Goal: Information Seeking & Learning: Learn about a topic

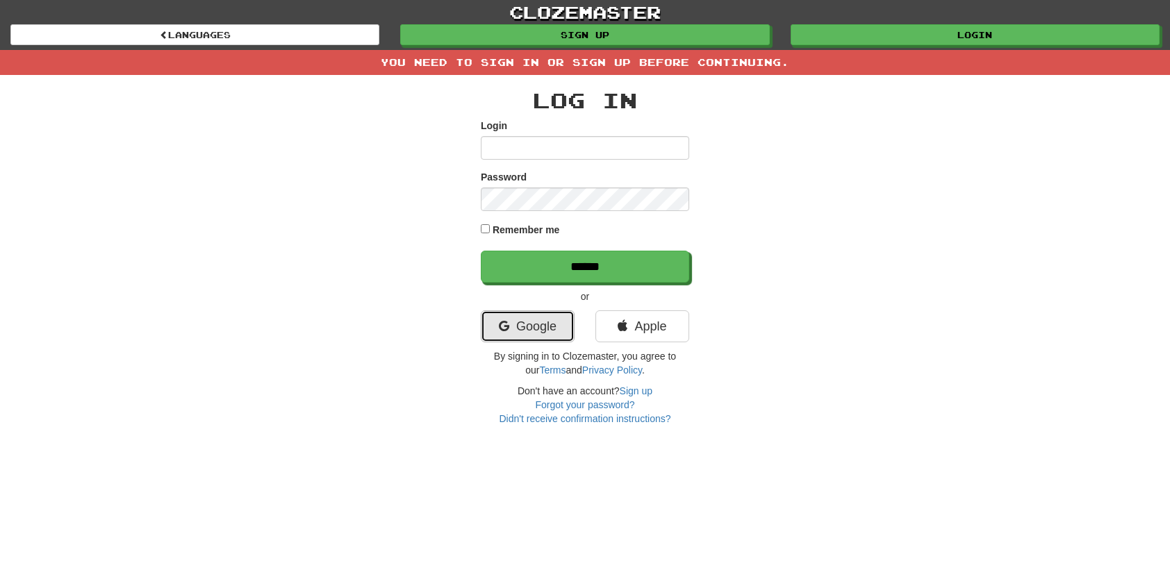
click at [556, 311] on link "Google" at bounding box center [528, 327] width 94 height 32
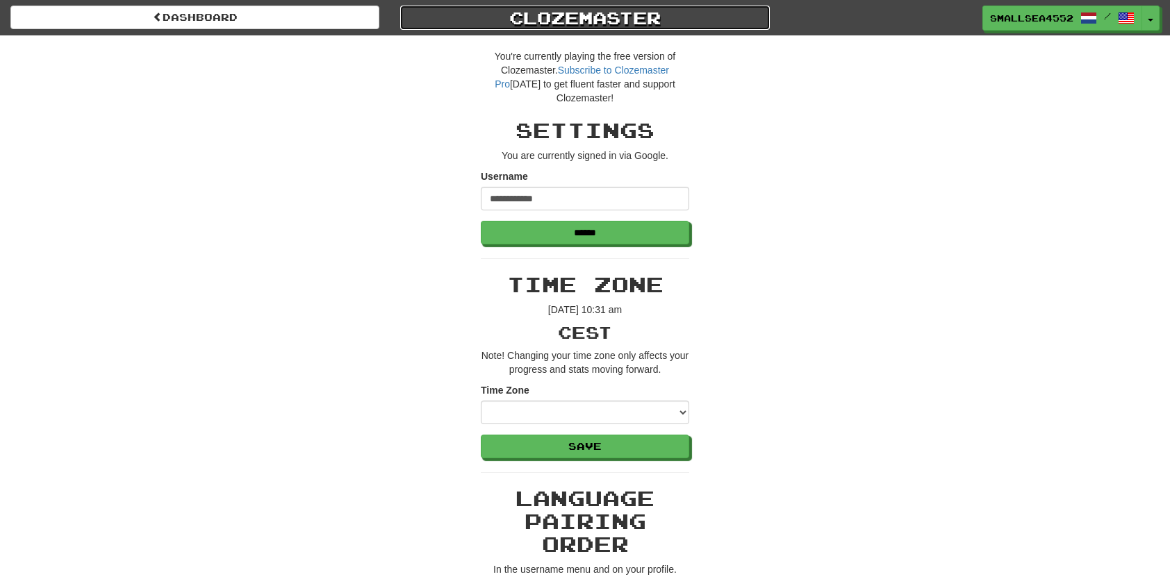
click at [602, 13] on link "Clozemaster" at bounding box center [584, 18] width 369 height 24
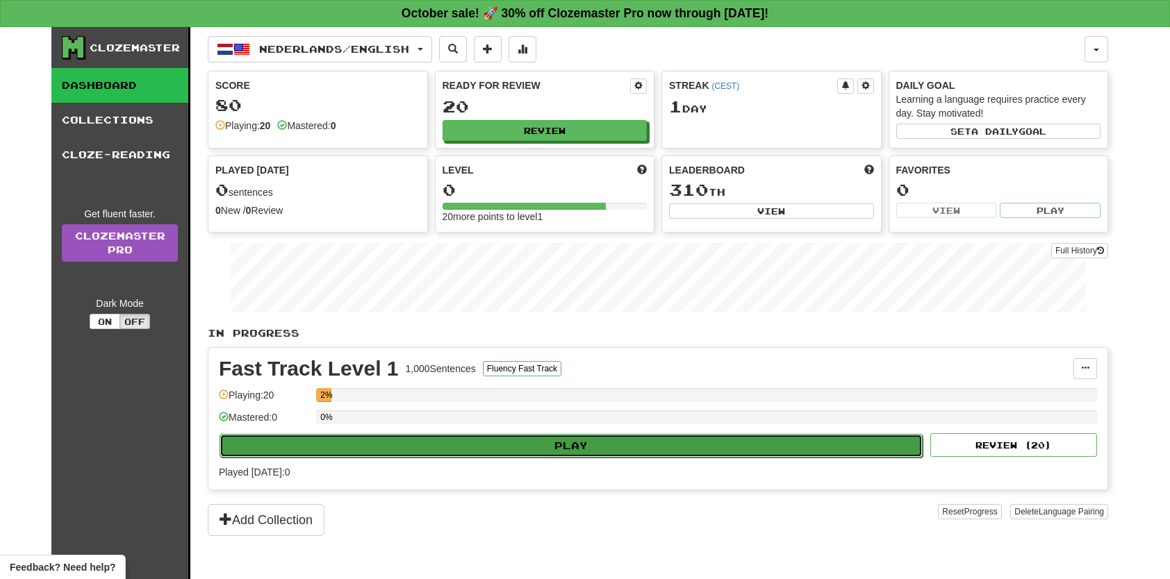
click at [555, 440] on button "Play" at bounding box center [571, 446] width 703 height 24
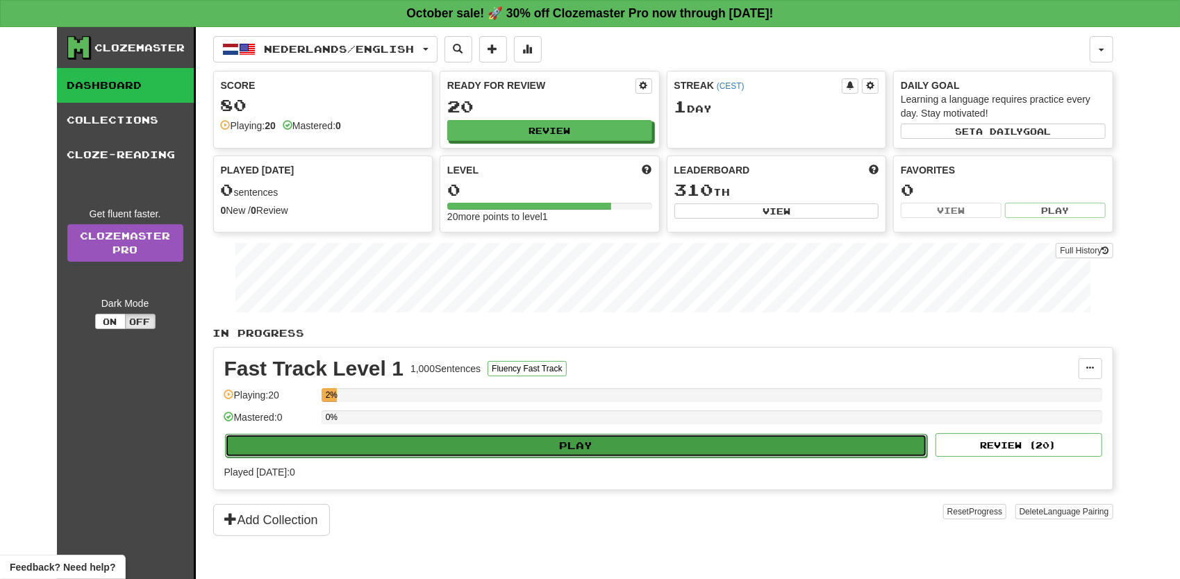
select select "**"
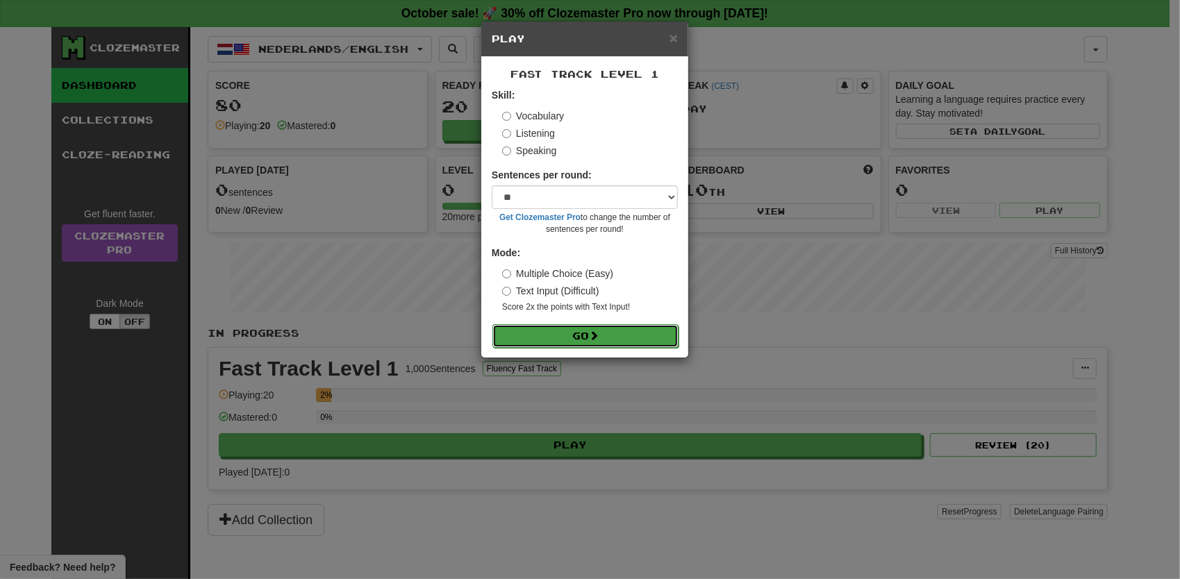
click at [599, 339] on span at bounding box center [594, 336] width 10 height 10
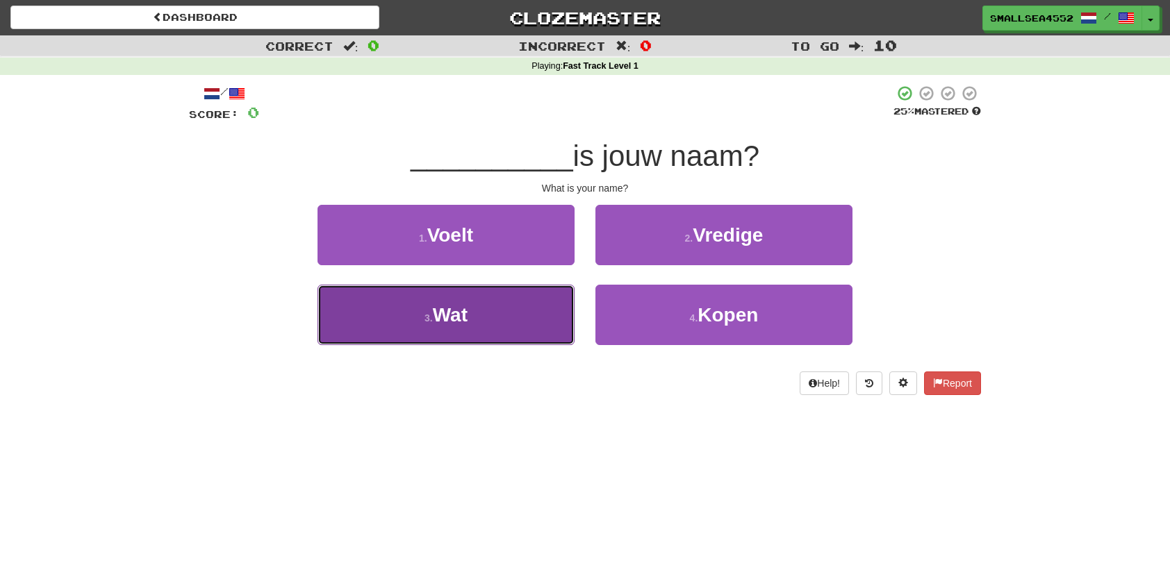
click at [514, 332] on button "3 . Wat" at bounding box center [445, 315] width 257 height 60
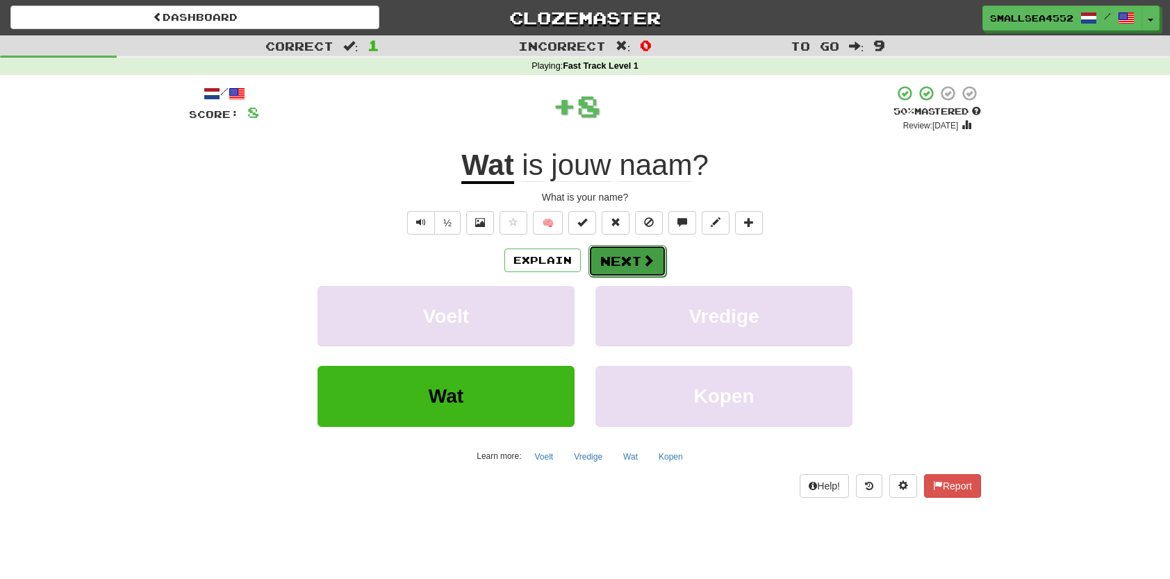
click at [643, 254] on span at bounding box center [648, 260] width 13 height 13
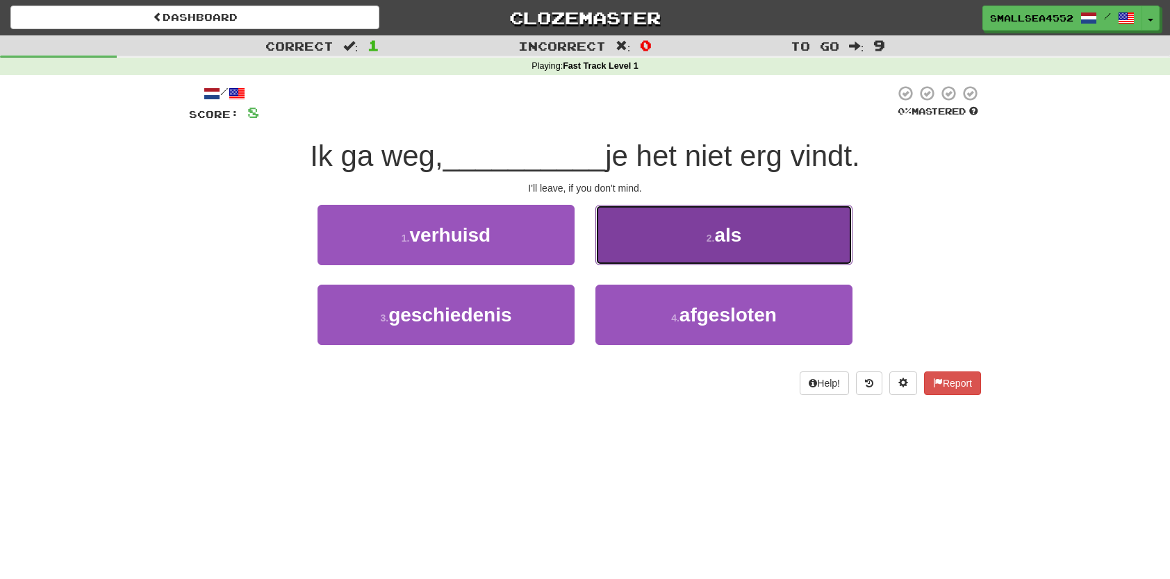
click at [703, 240] on button "2 . als" at bounding box center [723, 235] width 257 height 60
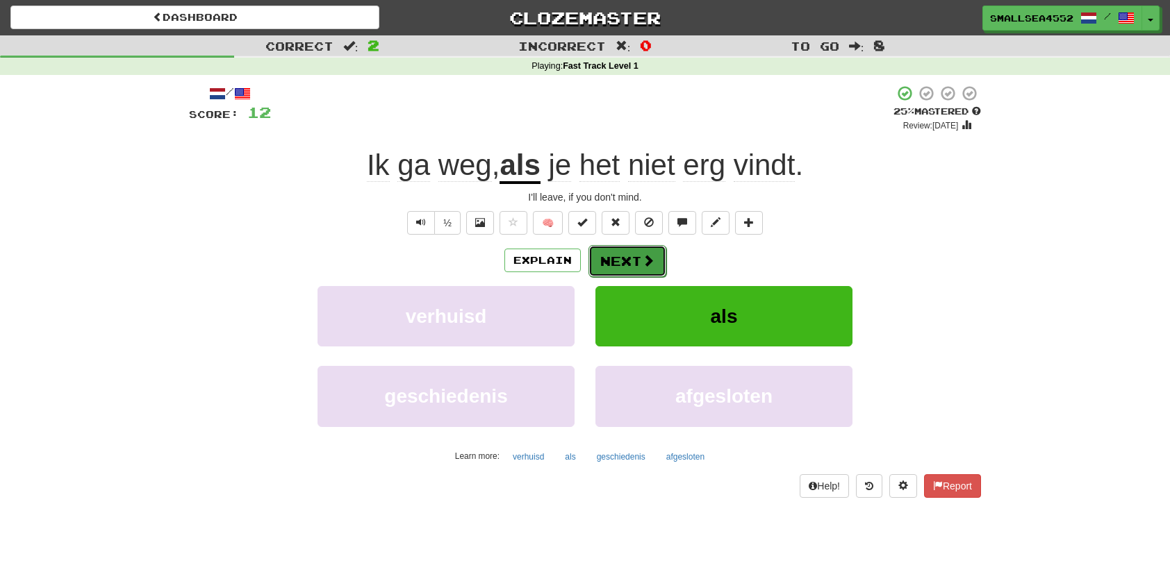
click at [624, 261] on button "Next" at bounding box center [627, 261] width 78 height 32
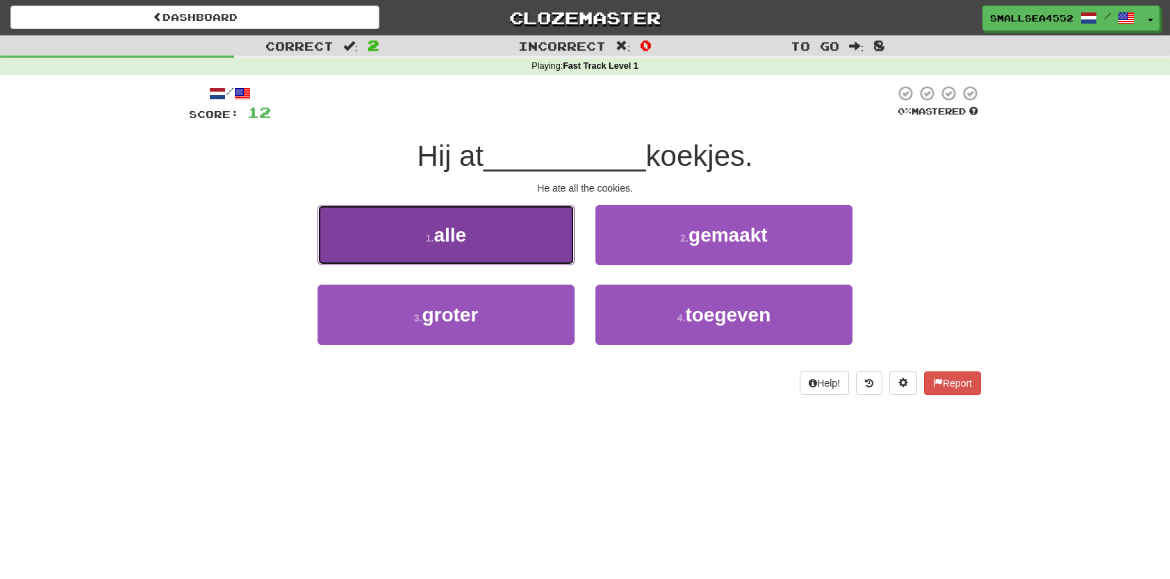
click at [502, 233] on button "1 . alle" at bounding box center [445, 235] width 257 height 60
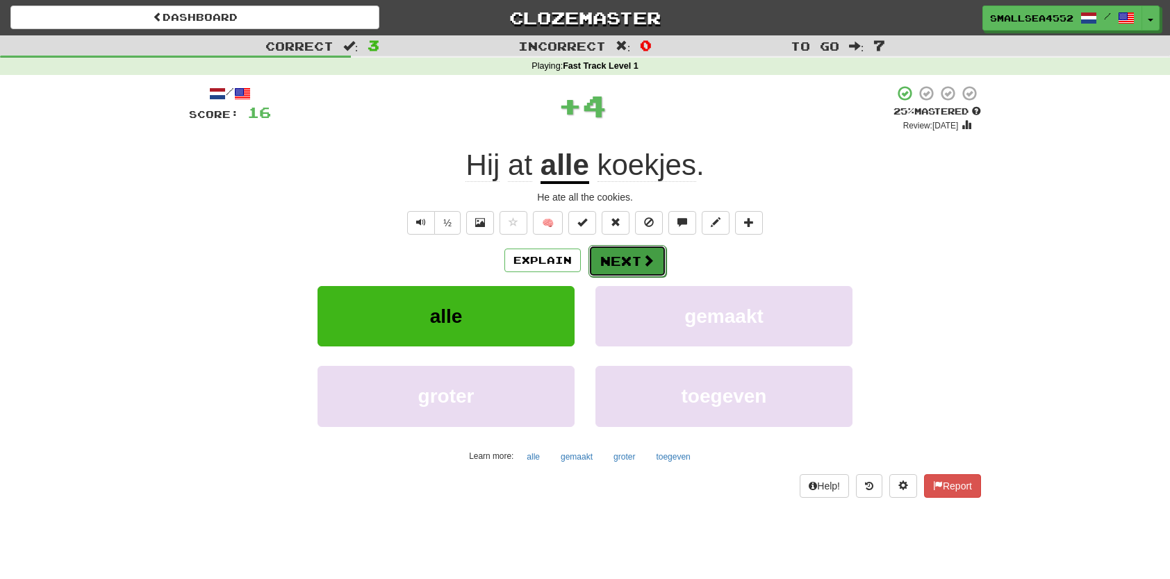
click at [642, 256] on span at bounding box center [648, 260] width 13 height 13
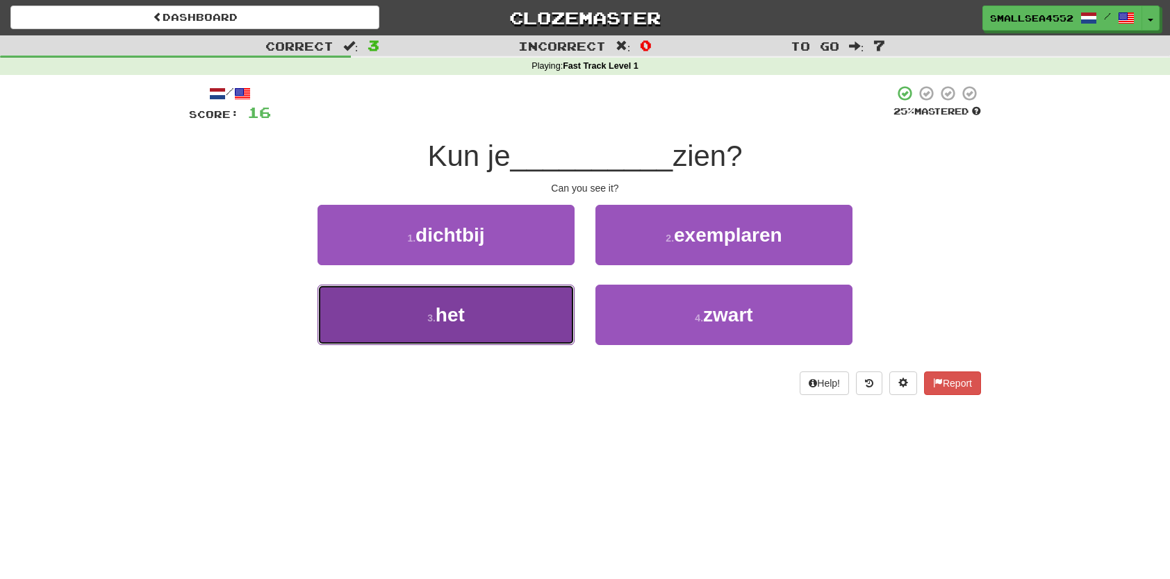
click at [489, 307] on button "3 . het" at bounding box center [445, 315] width 257 height 60
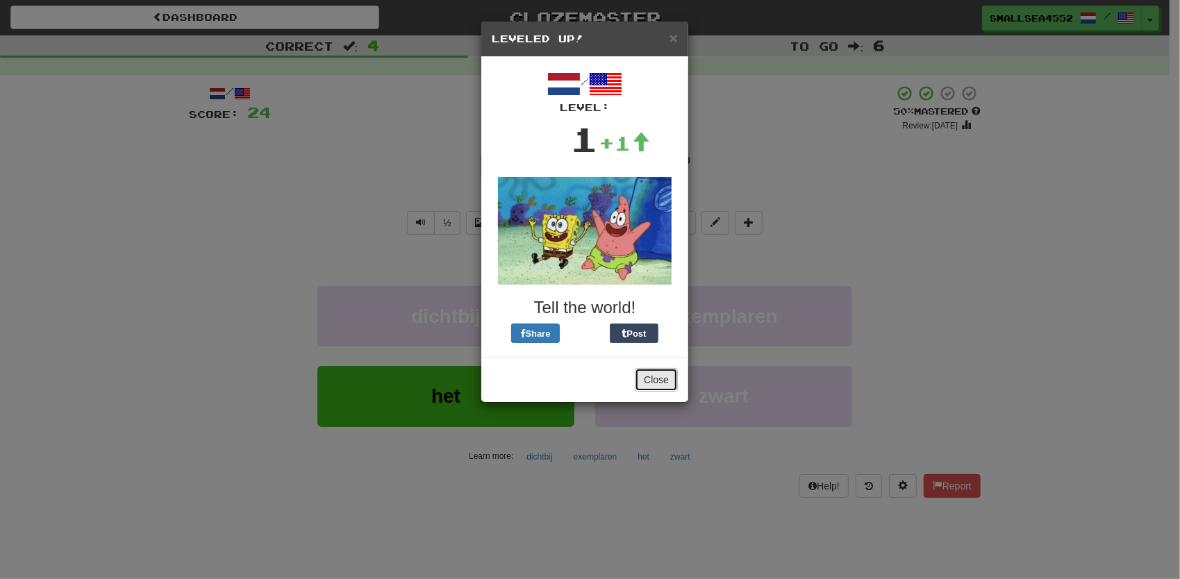
click at [665, 373] on button "Close" at bounding box center [656, 380] width 43 height 24
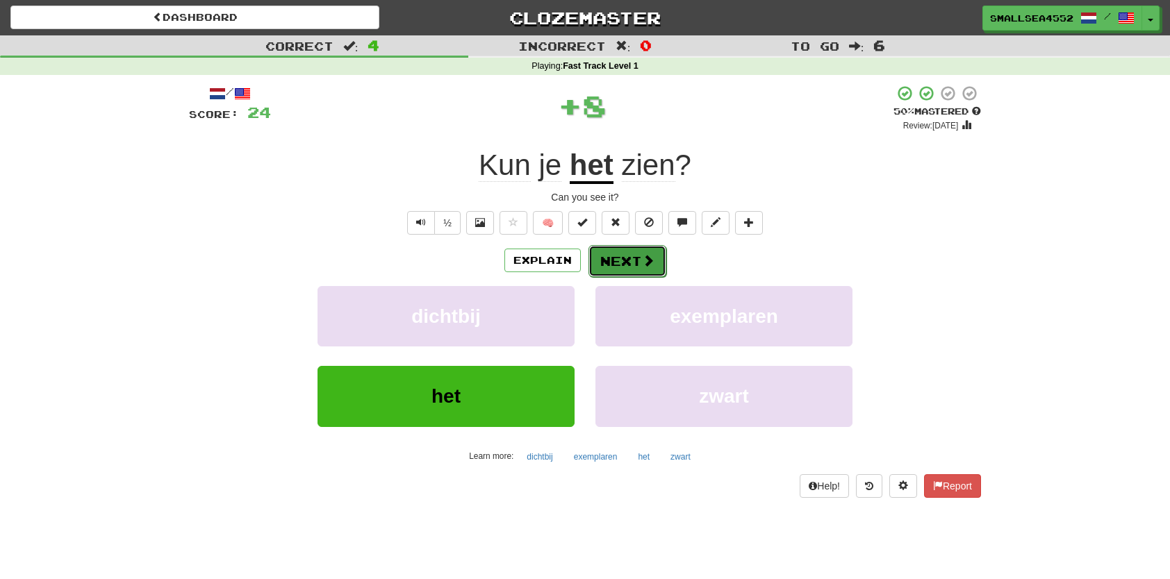
click at [634, 255] on button "Next" at bounding box center [627, 261] width 78 height 32
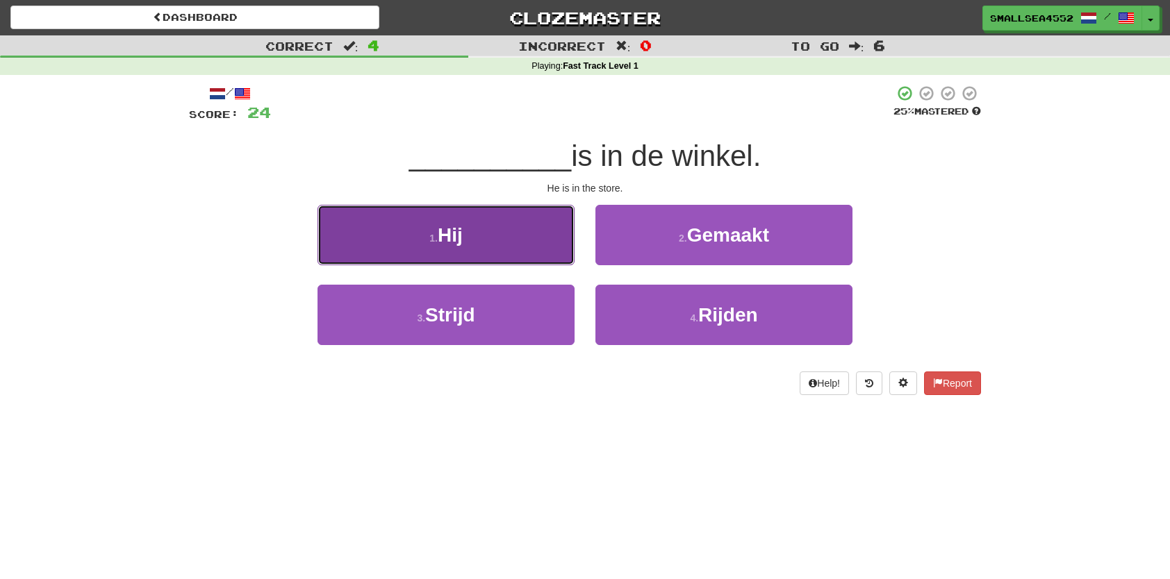
click at [485, 235] on button "1 . Hij" at bounding box center [445, 235] width 257 height 60
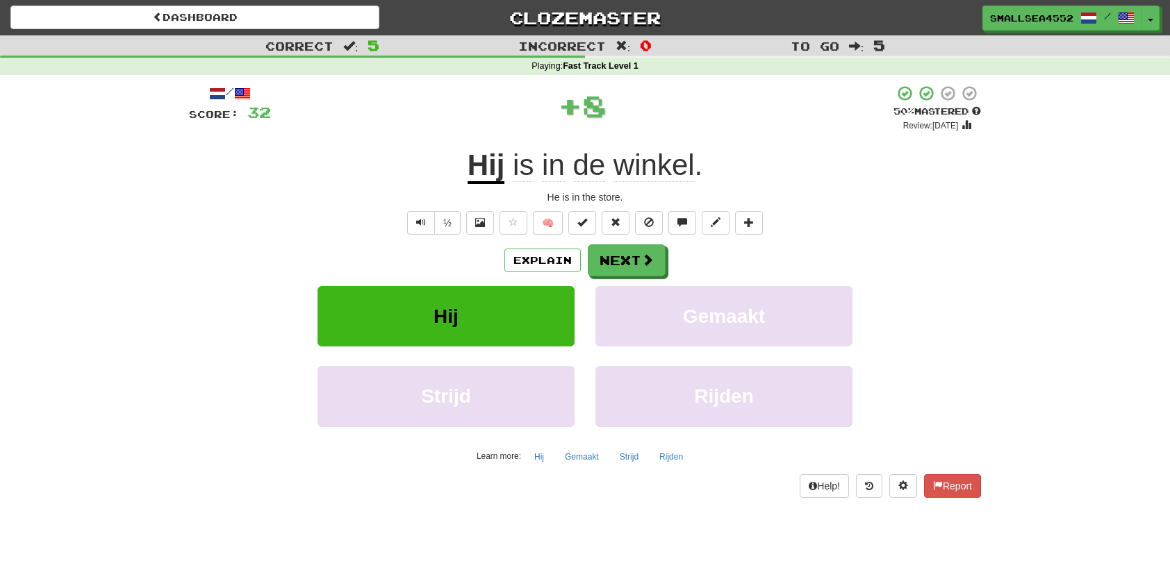
click at [625, 236] on div "/ Score: 32 + 8 50 % Mastered Review: 2025-10-25 Hij is in de winkel . He is in…" at bounding box center [585, 291] width 792 height 413
click at [634, 260] on button "Next" at bounding box center [627, 261] width 78 height 32
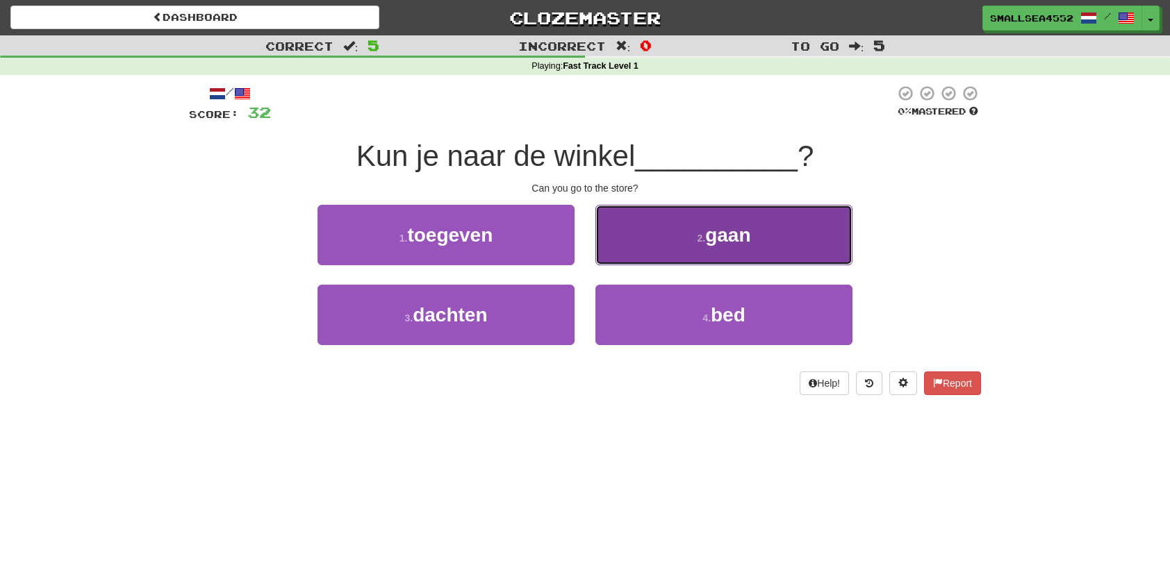
click at [722, 211] on button "2 . gaan" at bounding box center [723, 235] width 257 height 60
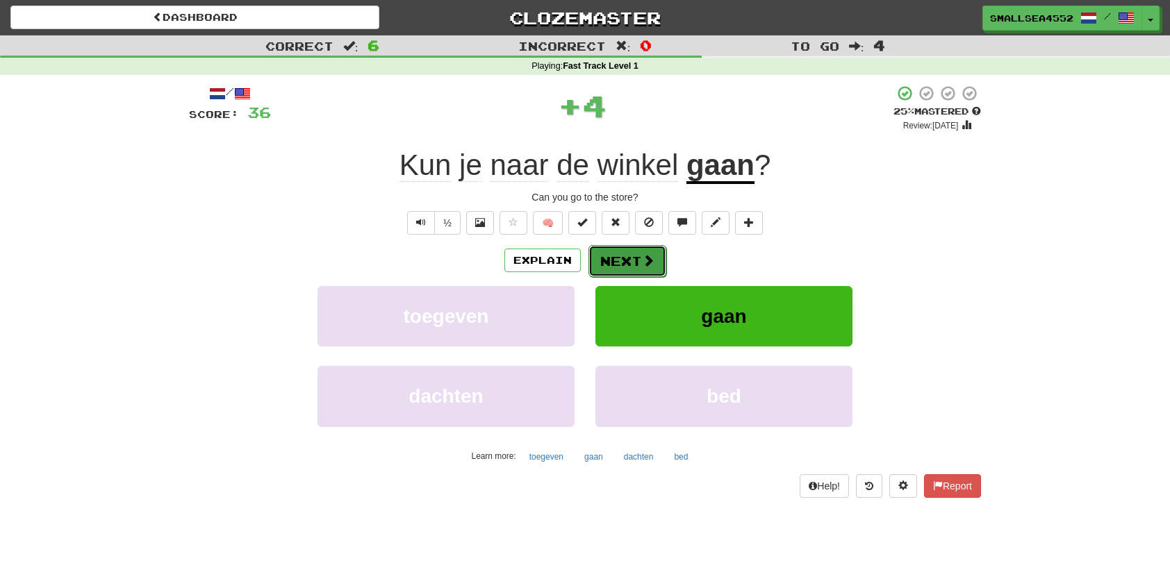
click at [618, 255] on button "Next" at bounding box center [627, 261] width 78 height 32
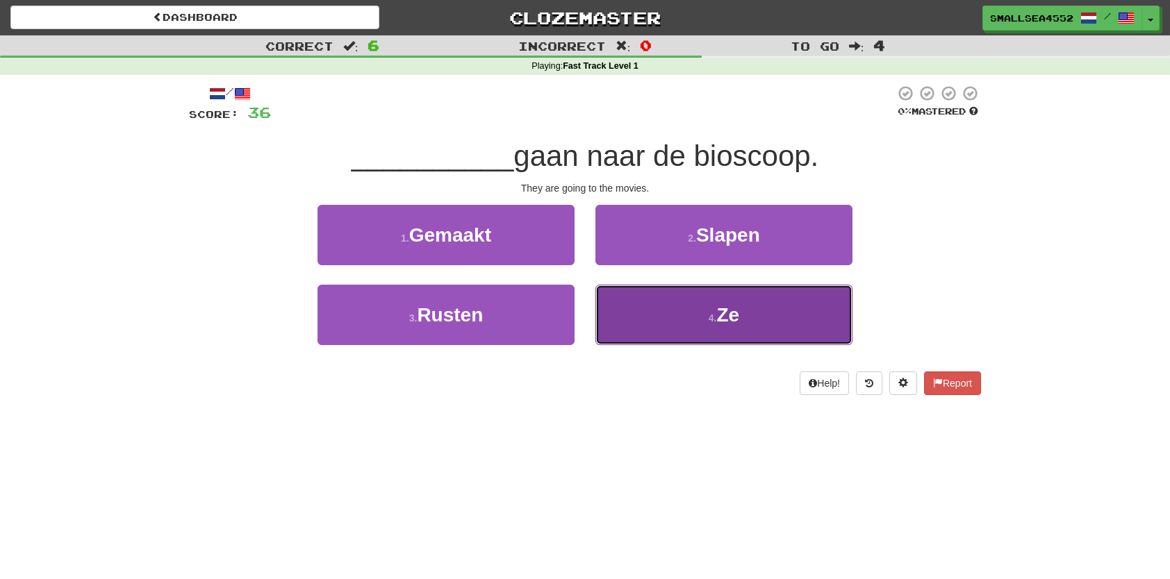
click at [760, 323] on button "4 . Ze" at bounding box center [723, 315] width 257 height 60
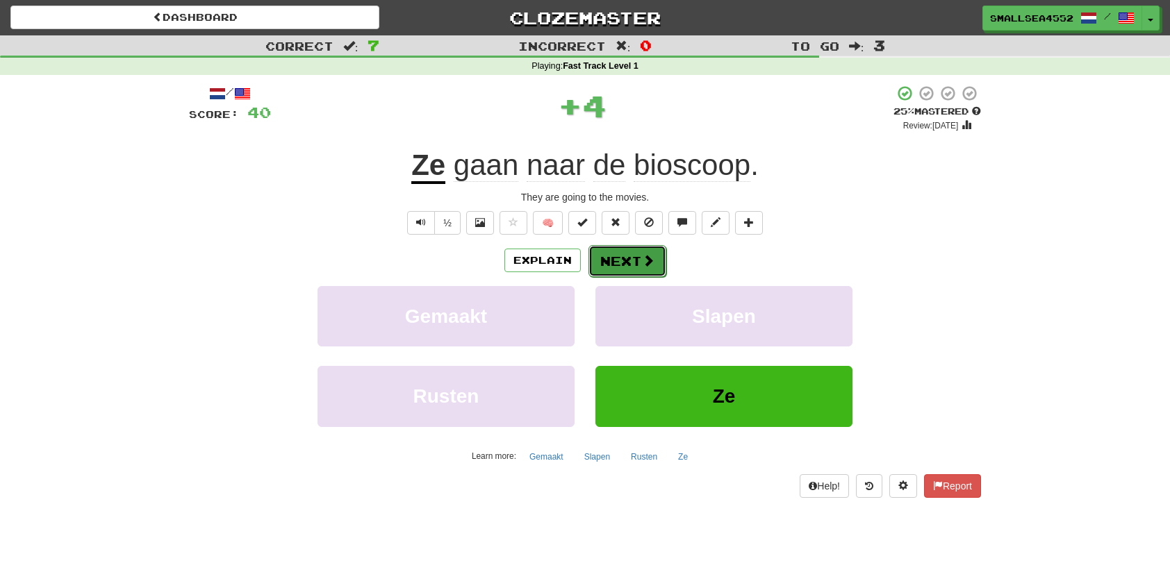
click at [622, 257] on button "Next" at bounding box center [627, 261] width 78 height 32
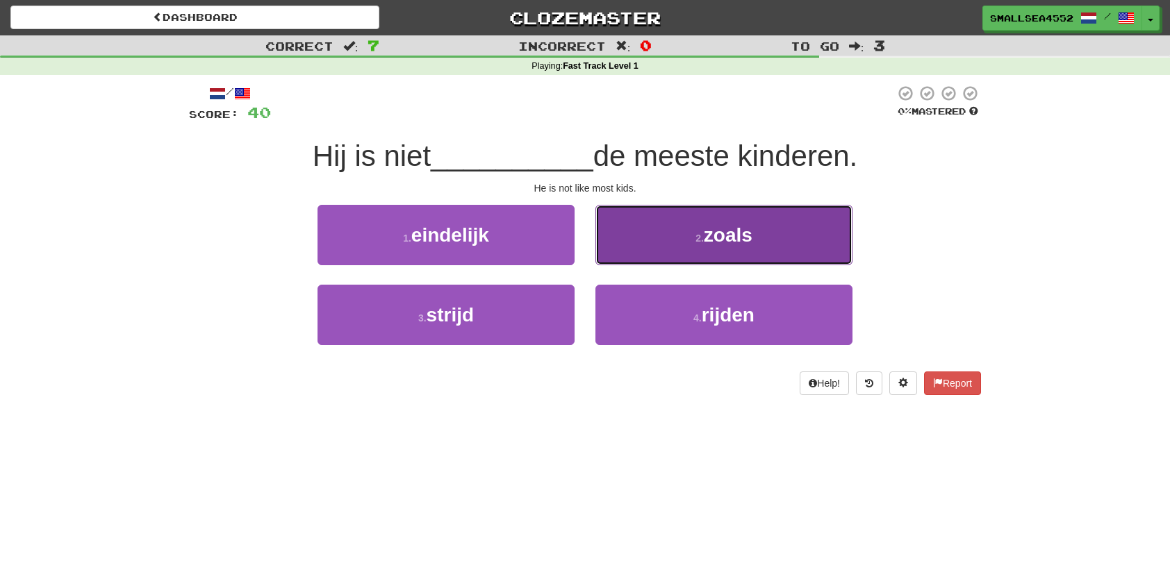
click at [763, 232] on button "2 . zoals" at bounding box center [723, 235] width 257 height 60
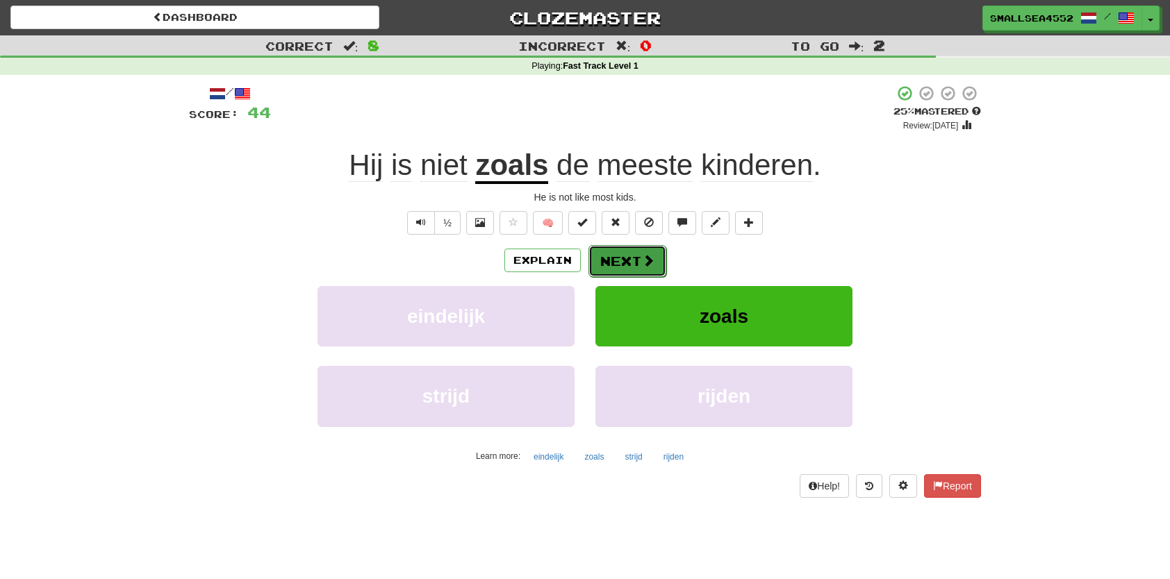
click at [631, 257] on button "Next" at bounding box center [627, 261] width 78 height 32
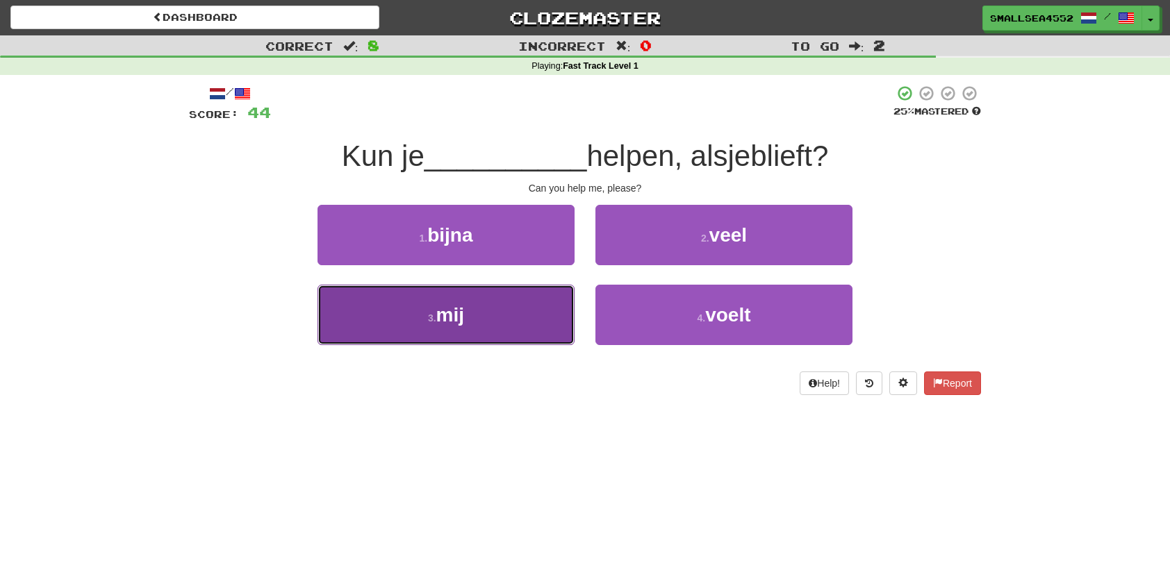
click at [522, 317] on button "3 . mij" at bounding box center [445, 315] width 257 height 60
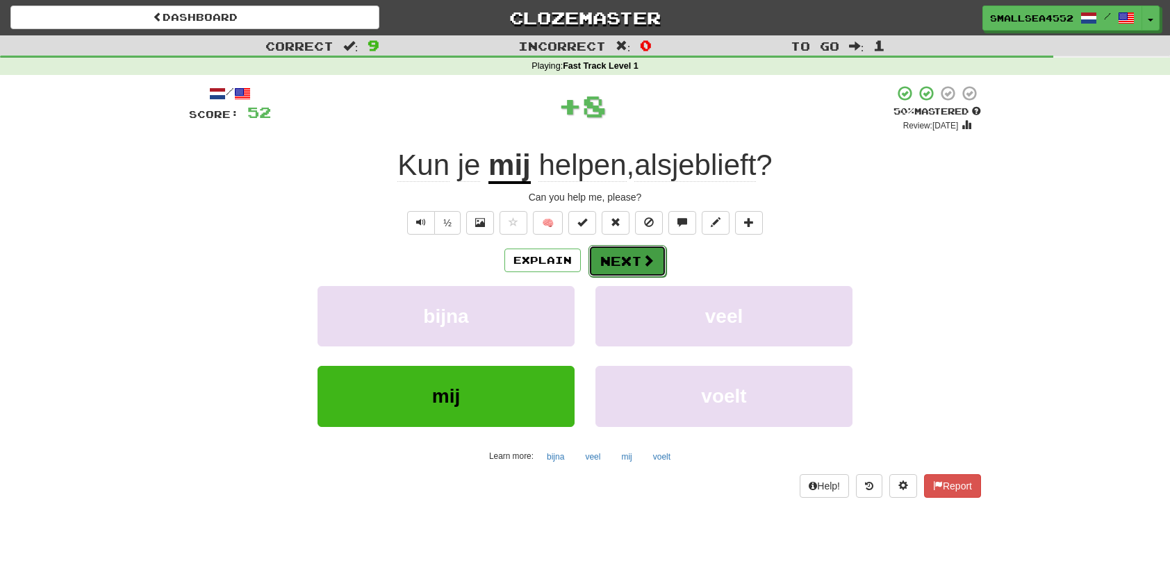
click at [632, 254] on button "Next" at bounding box center [627, 261] width 78 height 32
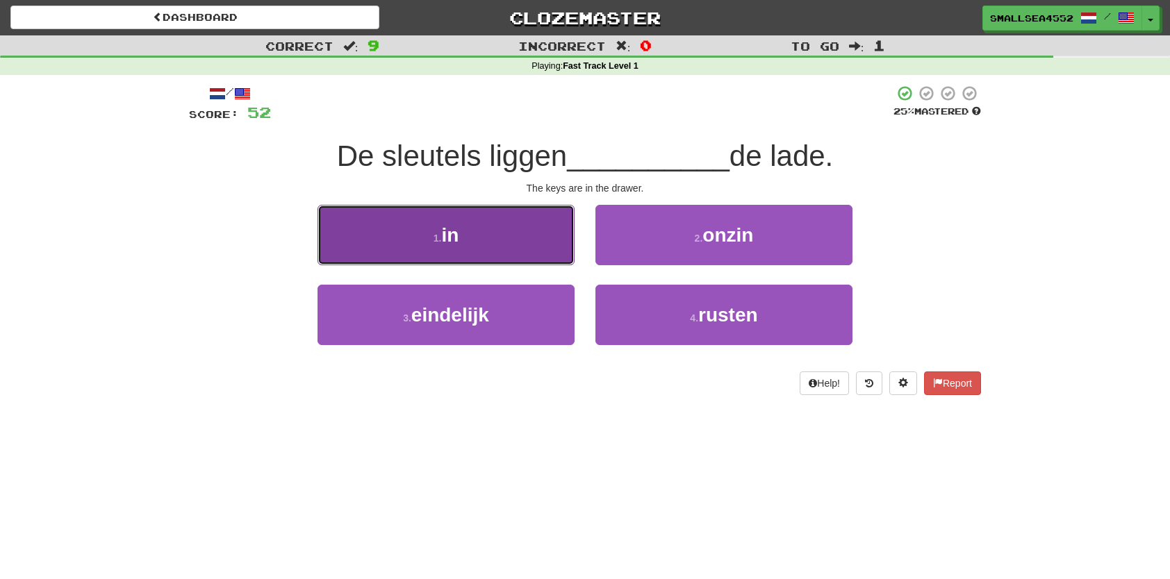
click at [518, 242] on button "1 . in" at bounding box center [445, 235] width 257 height 60
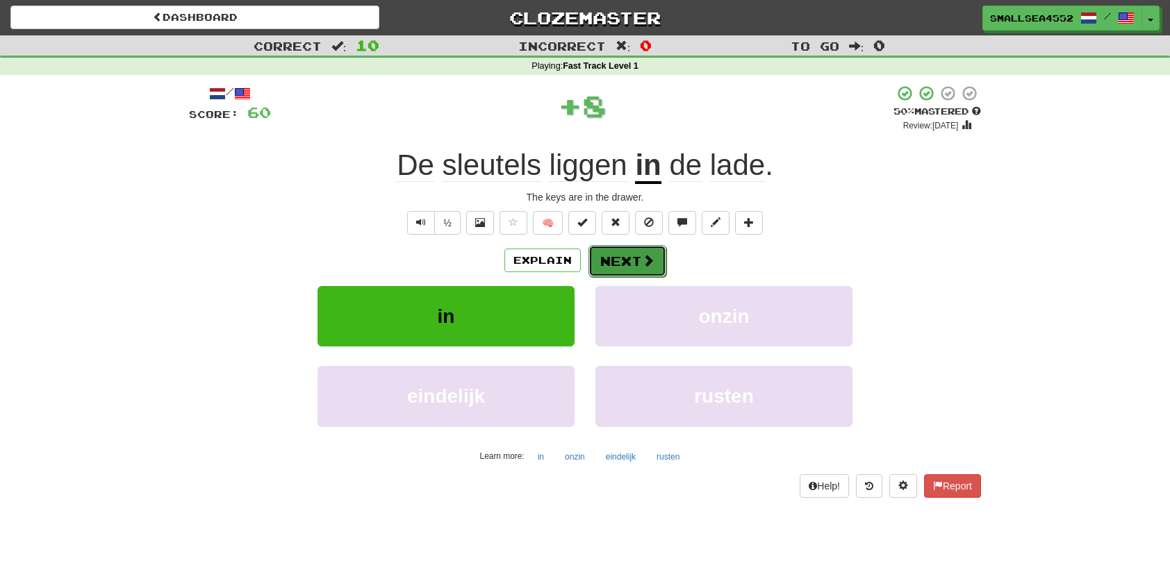
click at [627, 254] on button "Next" at bounding box center [627, 261] width 78 height 32
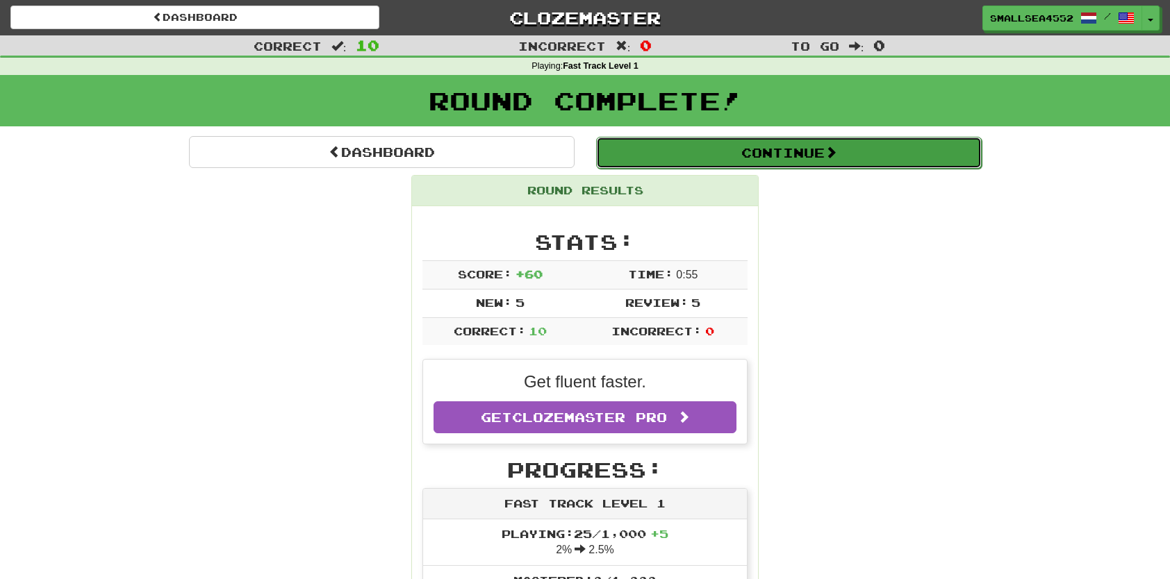
click at [786, 151] on button "Continue" at bounding box center [789, 153] width 386 height 32
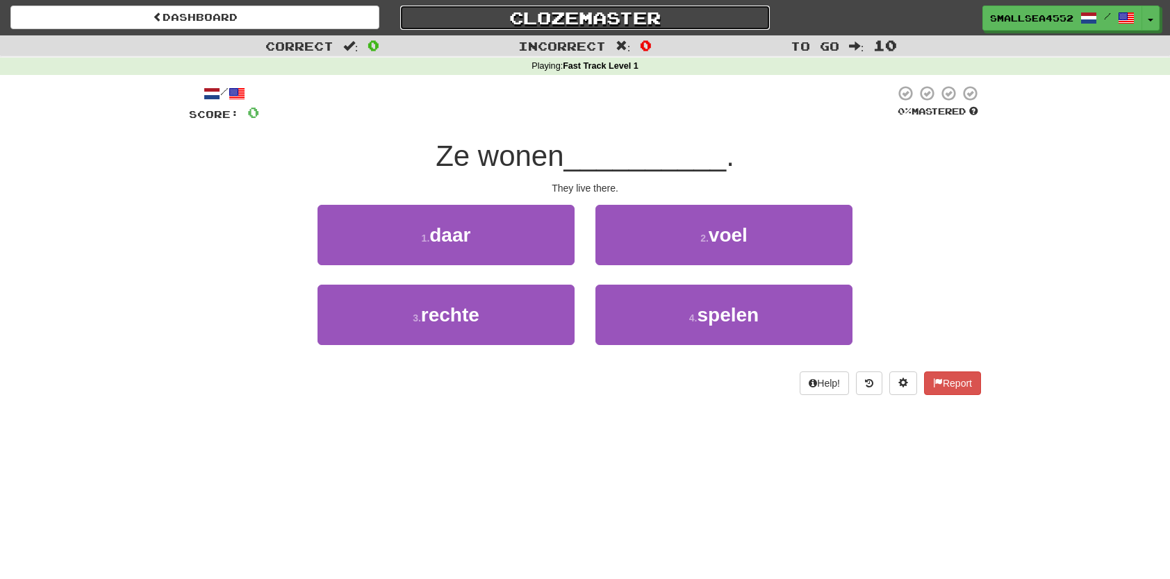
click at [608, 14] on link "Clozemaster" at bounding box center [584, 18] width 369 height 24
